Goal: Information Seeking & Learning: Learn about a topic

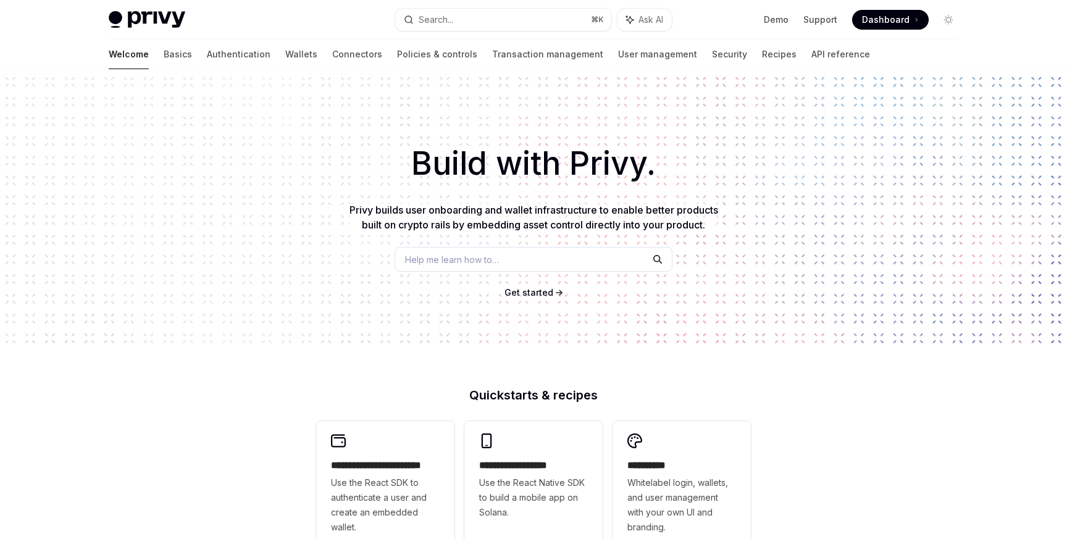
click at [222, 54] on div "Welcome Basics Authentication Wallets Connectors Policies & controls Transactio…" at bounding box center [489, 55] width 761 height 30
click at [285, 52] on link "Wallets" at bounding box center [301, 55] width 32 height 30
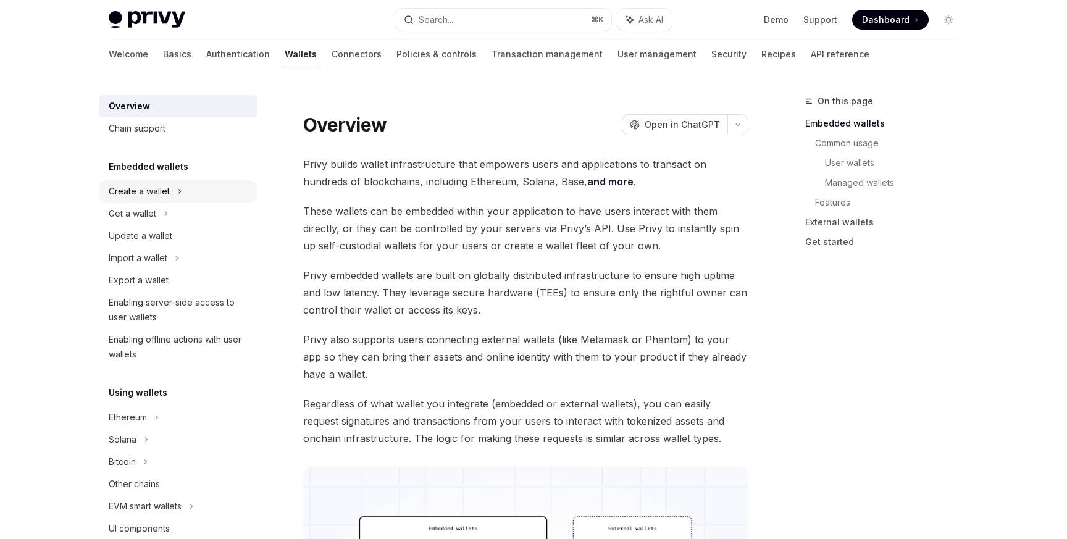
click at [154, 190] on div "Create a wallet" at bounding box center [139, 191] width 61 height 15
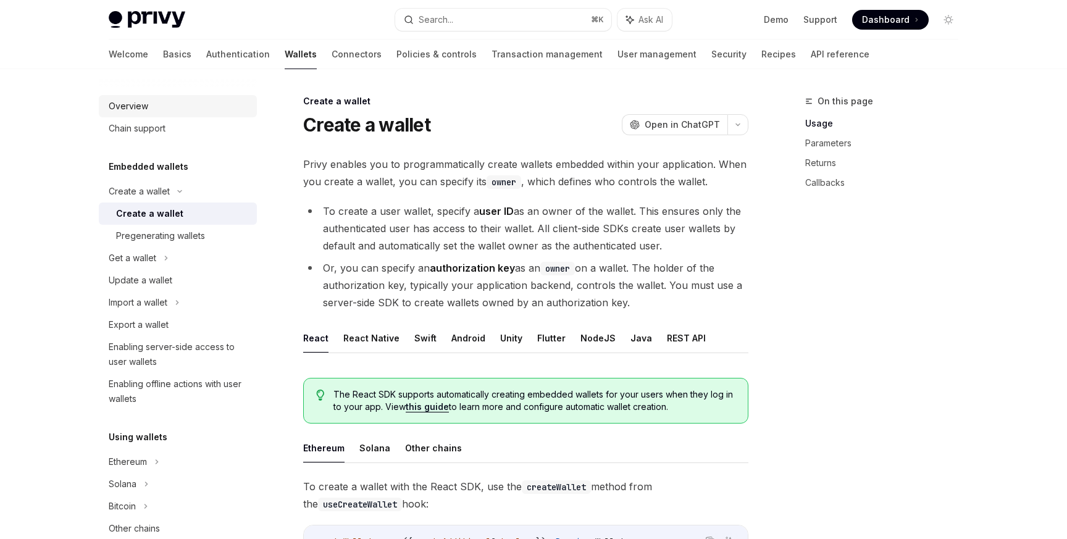
click at [136, 112] on div "Overview" at bounding box center [129, 106] width 40 height 15
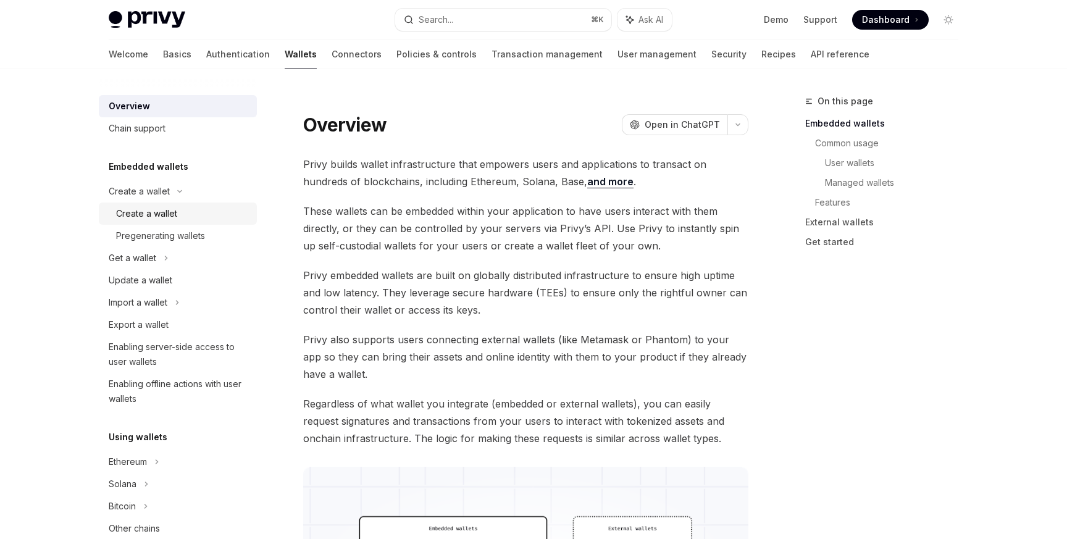
scroll to position [25, 0]
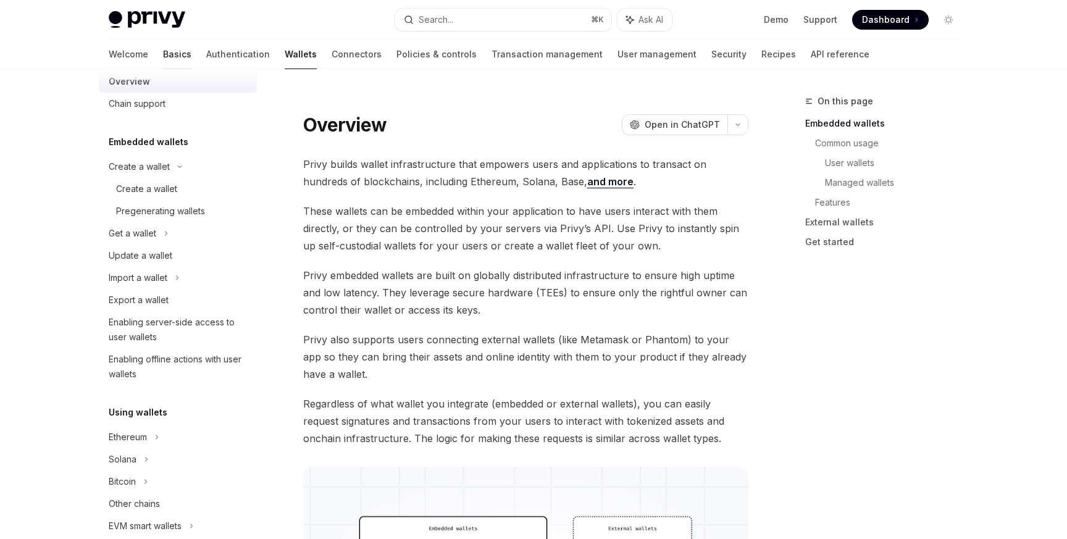
click at [163, 53] on link "Basics" at bounding box center [177, 55] width 28 height 30
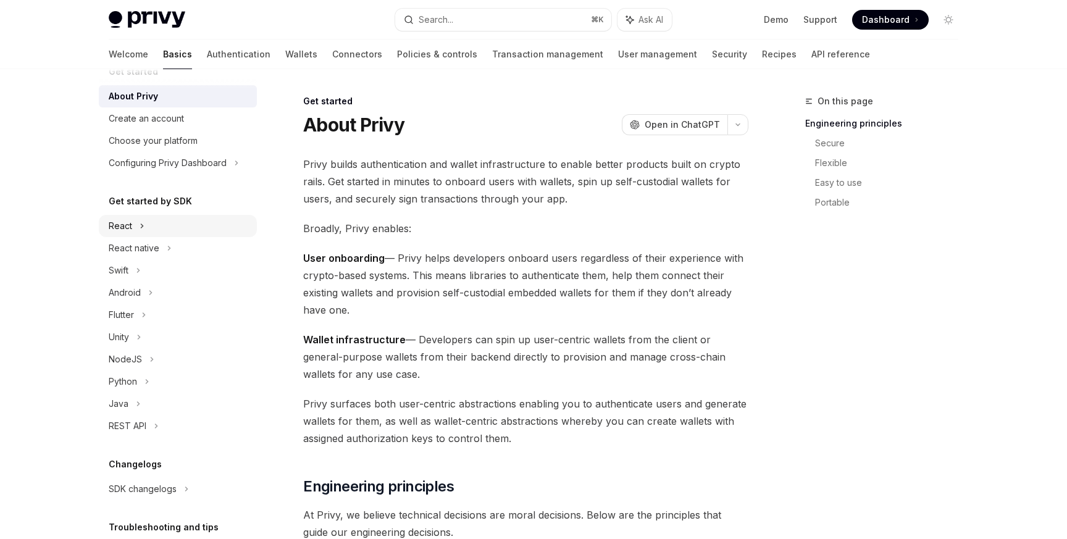
click at [135, 227] on div "React" at bounding box center [178, 226] width 158 height 22
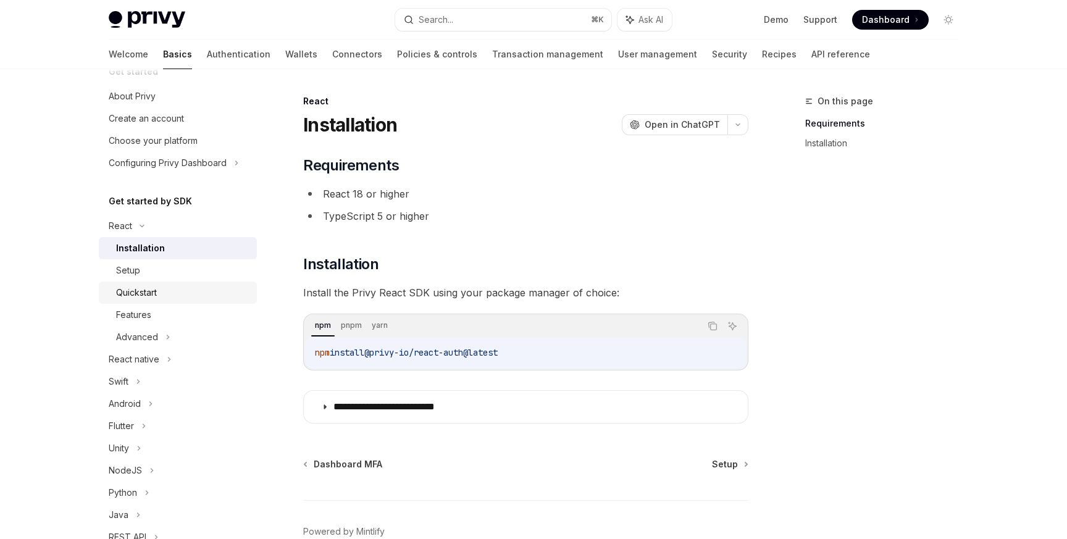
click at [162, 286] on div "Quickstart" at bounding box center [182, 292] width 133 height 15
type textarea "*"
